Goal: Check status: Check status

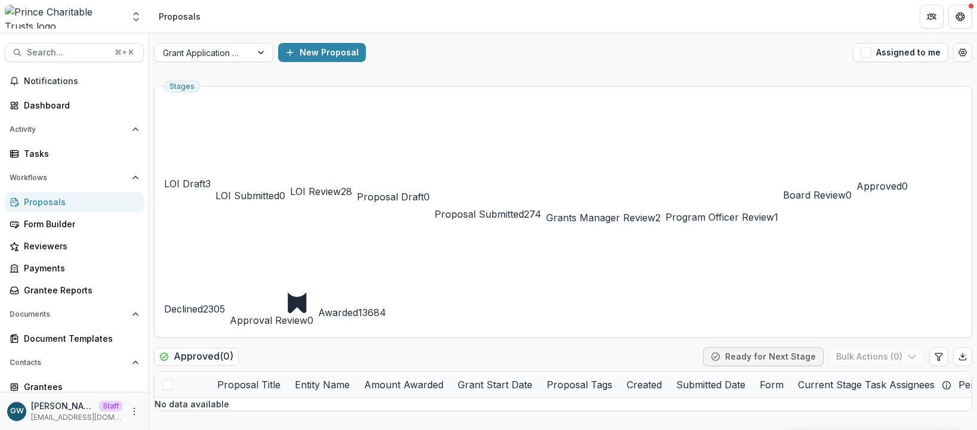
click at [358, 307] on span "Awarded" at bounding box center [338, 313] width 40 height 12
drag, startPoint x: 357, startPoint y: 197, endPoint x: 385, endPoint y: 195, distance: 28.1
drag, startPoint x: 385, startPoint y: 199, endPoint x: 523, endPoint y: 207, distance: 138.0
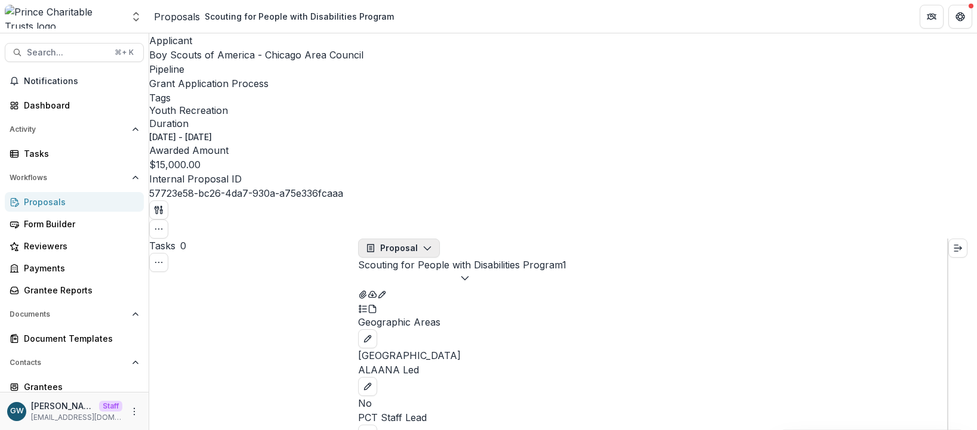
click at [430, 243] on icon "button" at bounding box center [427, 248] width 10 height 10
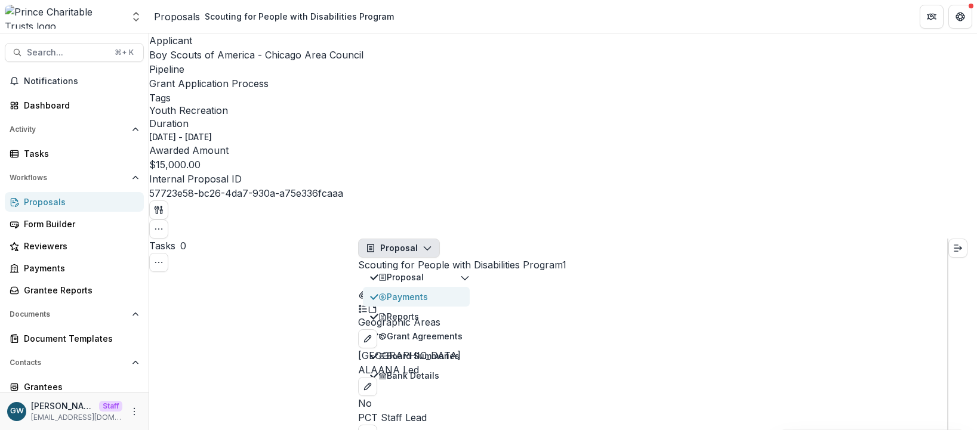
click at [416, 291] on div "Payments" at bounding box center [420, 297] width 84 height 13
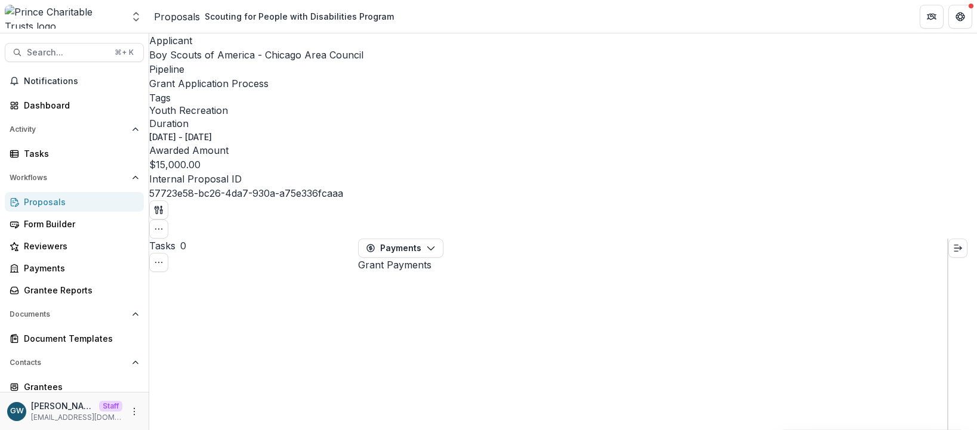
click at [61, 200] on div "Proposals" at bounding box center [79, 202] width 110 height 13
